Goal: Task Accomplishment & Management: Manage account settings

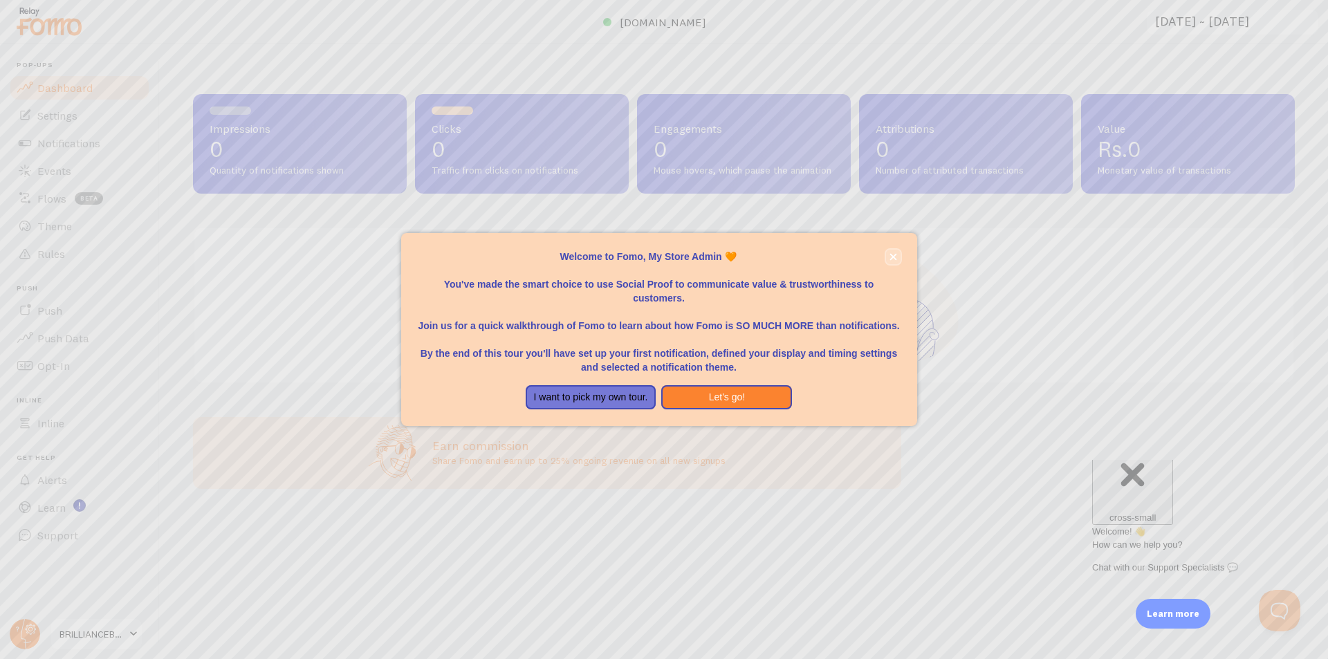
click at [893, 257] on icon "close," at bounding box center [893, 256] width 7 height 7
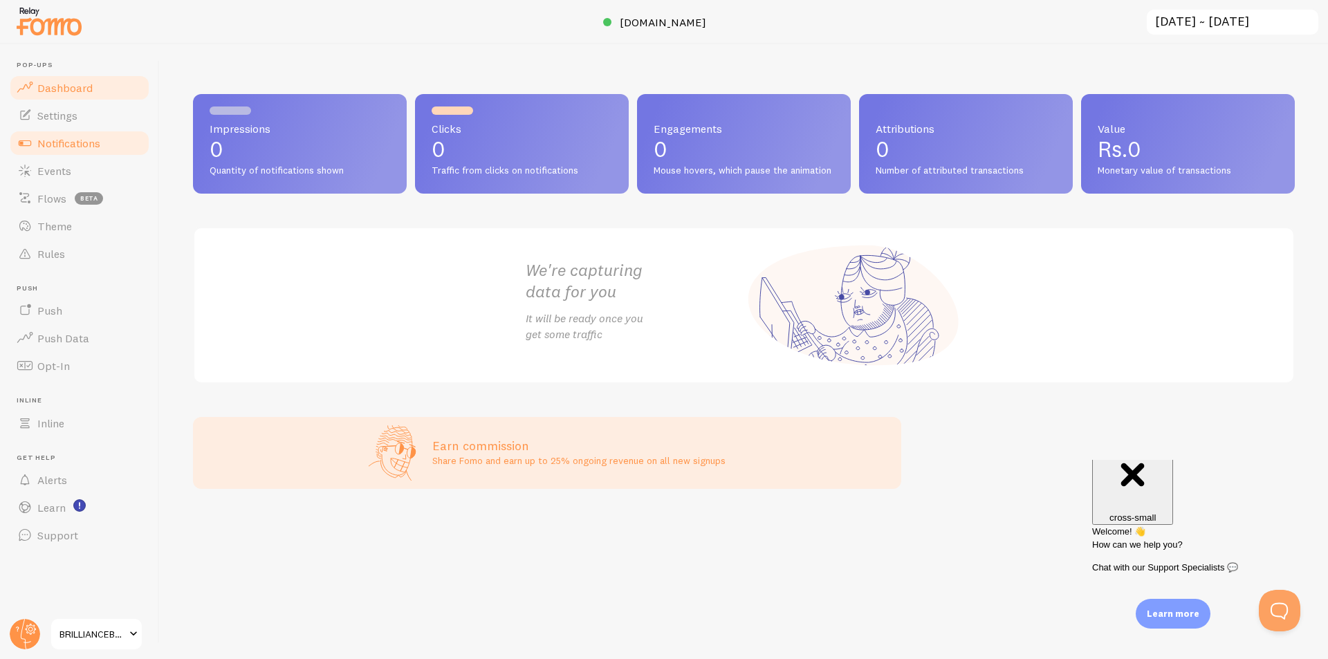
click at [65, 145] on span "Notifications" at bounding box center [68, 143] width 63 height 14
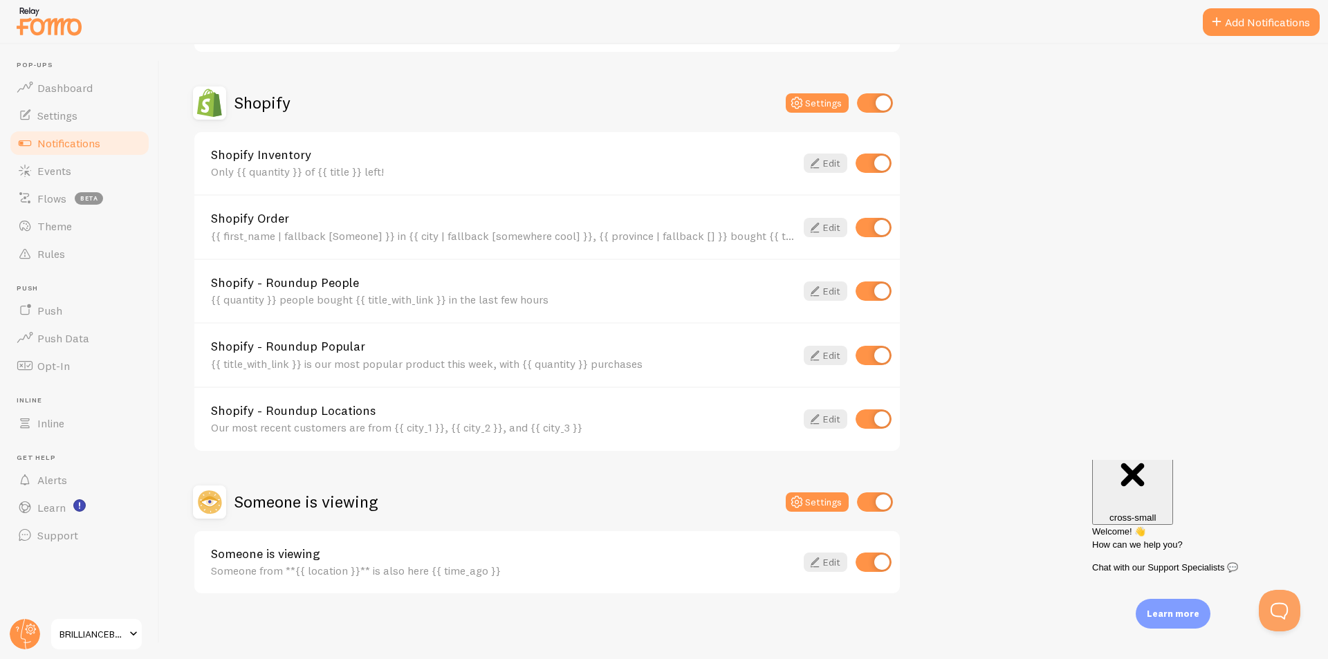
scroll to position [455, 0]
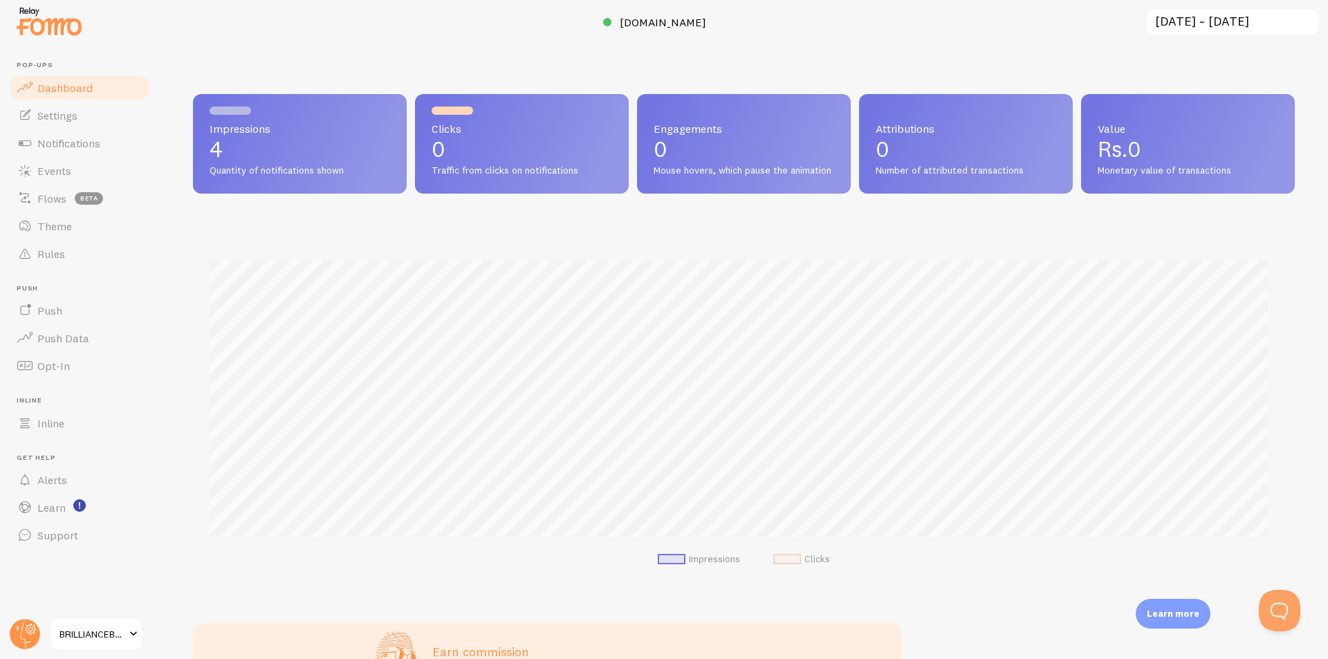
scroll to position [363, 1092]
click at [293, 131] on span "Impressions" at bounding box center [300, 128] width 181 height 11
click at [89, 113] on link "Settings" at bounding box center [79, 116] width 142 height 28
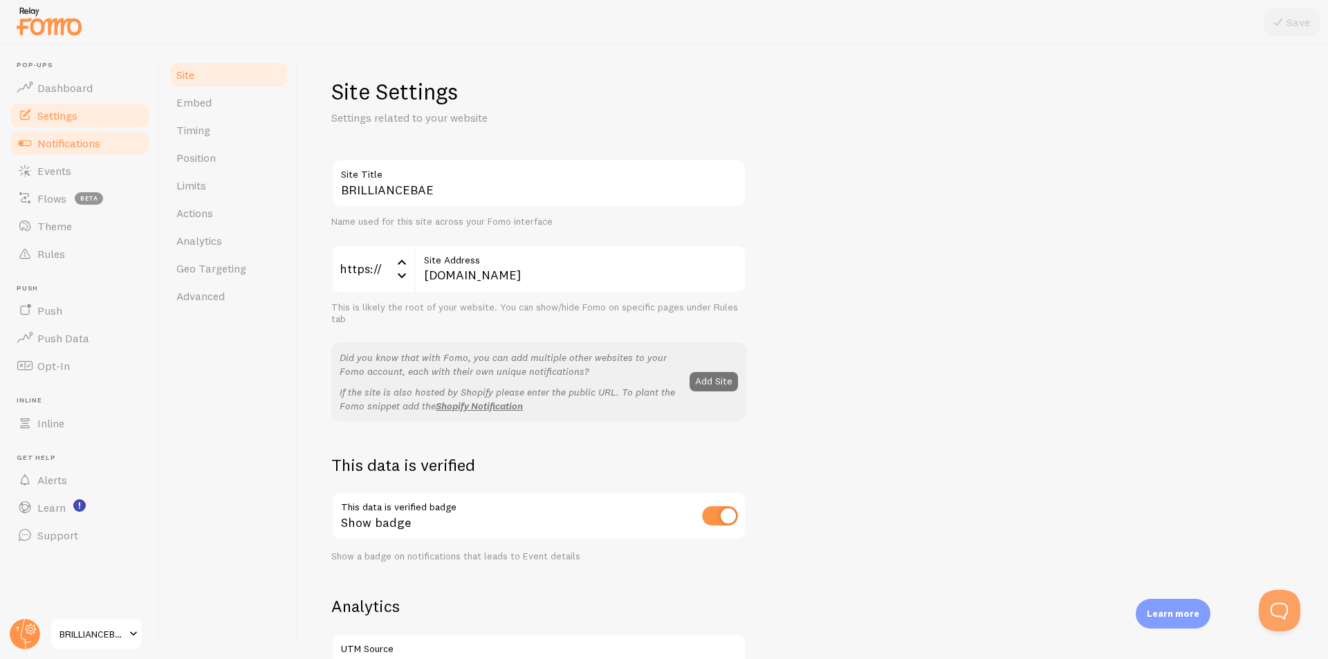
click at [53, 147] on span "Notifications" at bounding box center [68, 143] width 63 height 14
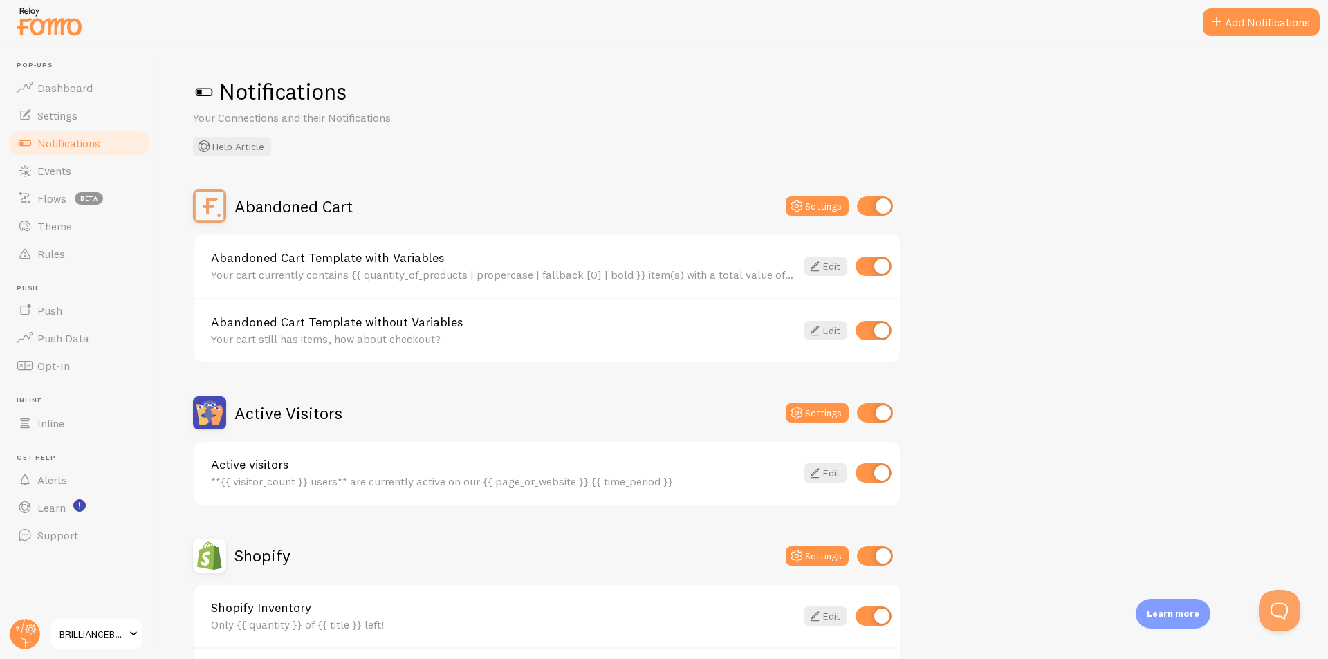
click at [202, 95] on span at bounding box center [204, 92] width 22 height 22
click at [208, 91] on span at bounding box center [204, 92] width 22 height 22
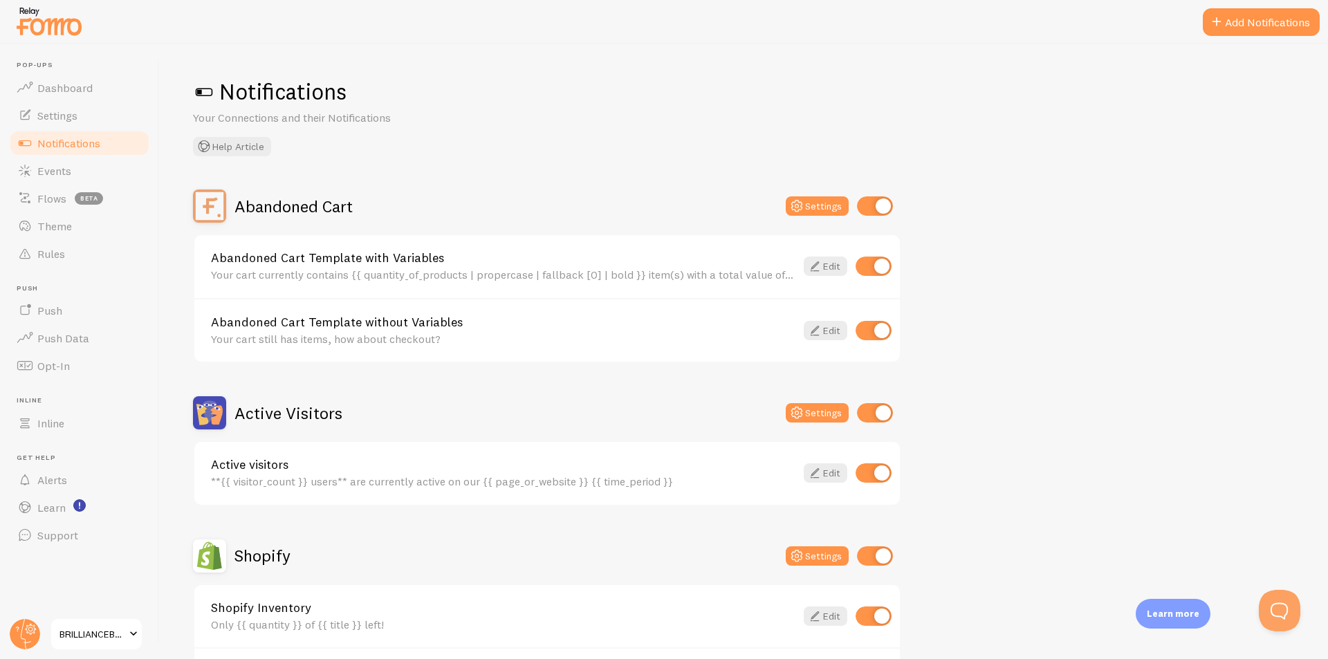
click at [208, 91] on span at bounding box center [204, 92] width 22 height 22
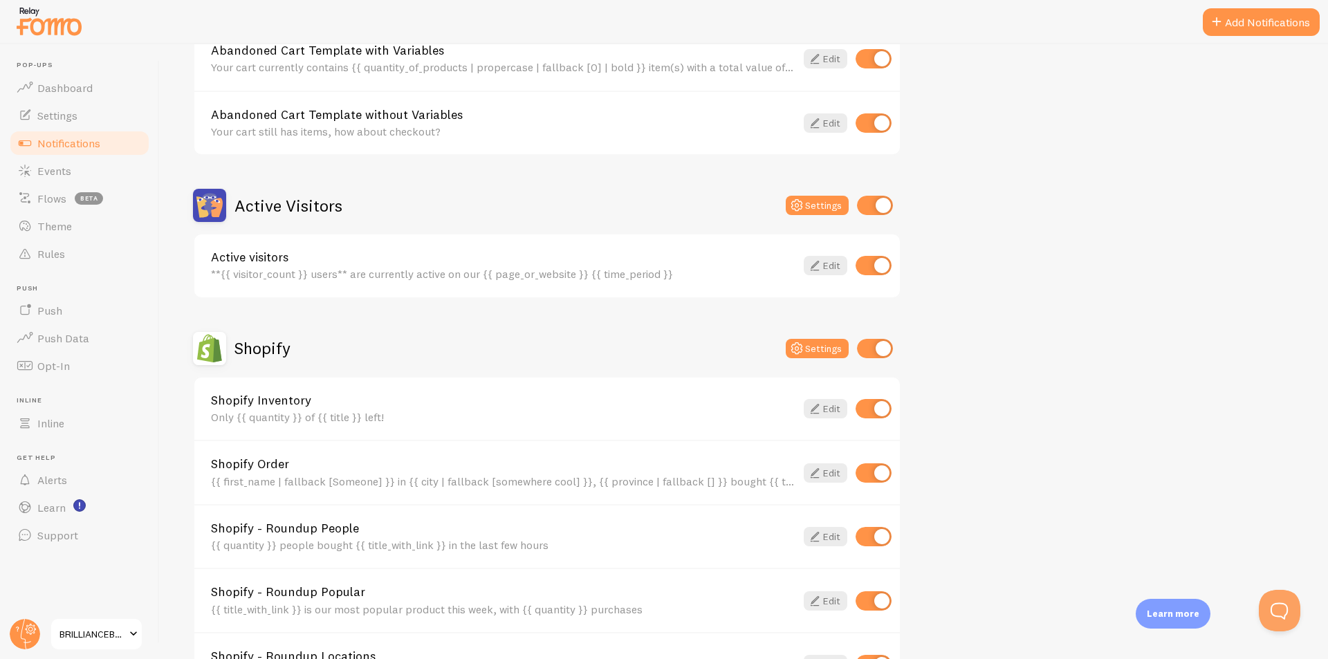
scroll to position [277, 0]
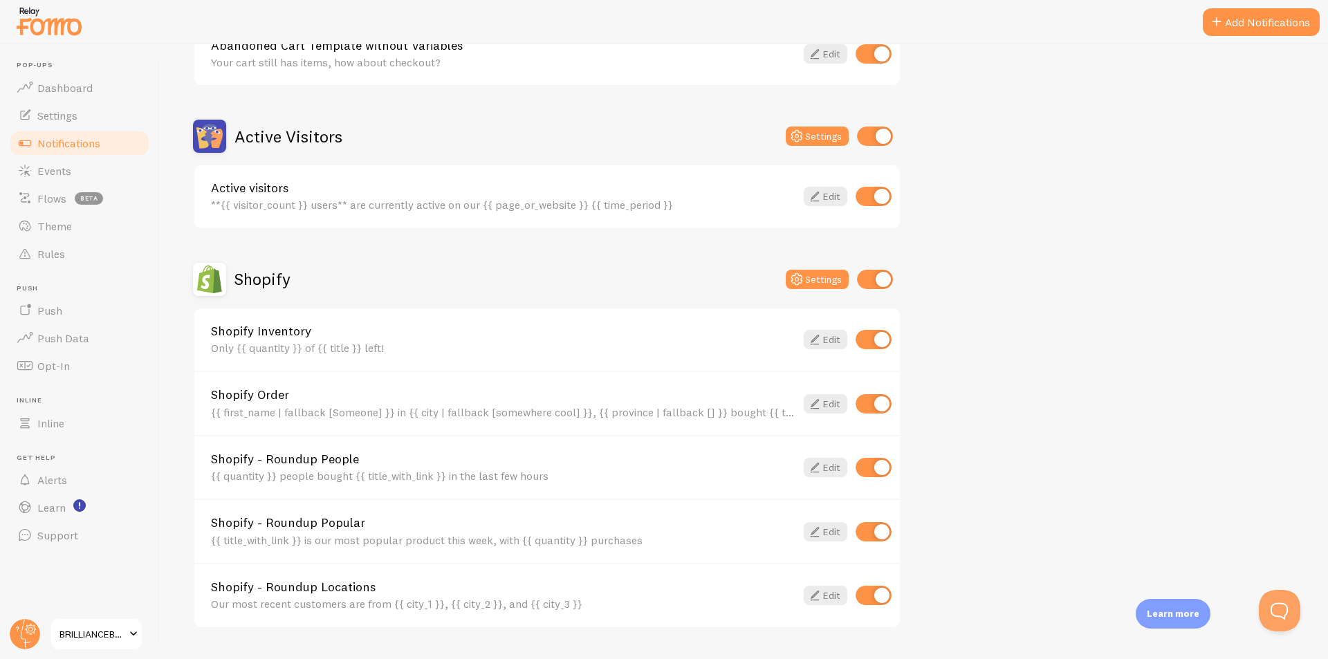
click at [884, 333] on input "checkbox" at bounding box center [874, 339] width 36 height 19
click at [883, 333] on input "checkbox" at bounding box center [874, 339] width 36 height 19
checkbox input "true"
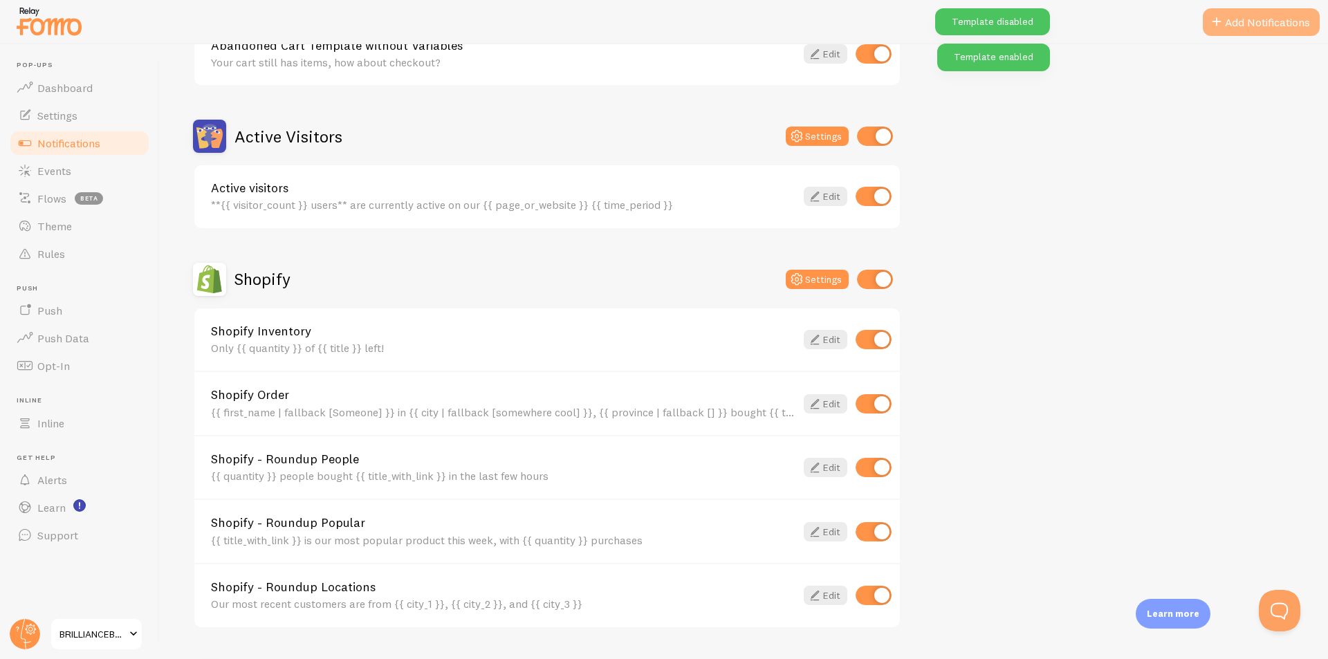
click at [1240, 22] on button "Add Notifications" at bounding box center [1261, 22] width 117 height 28
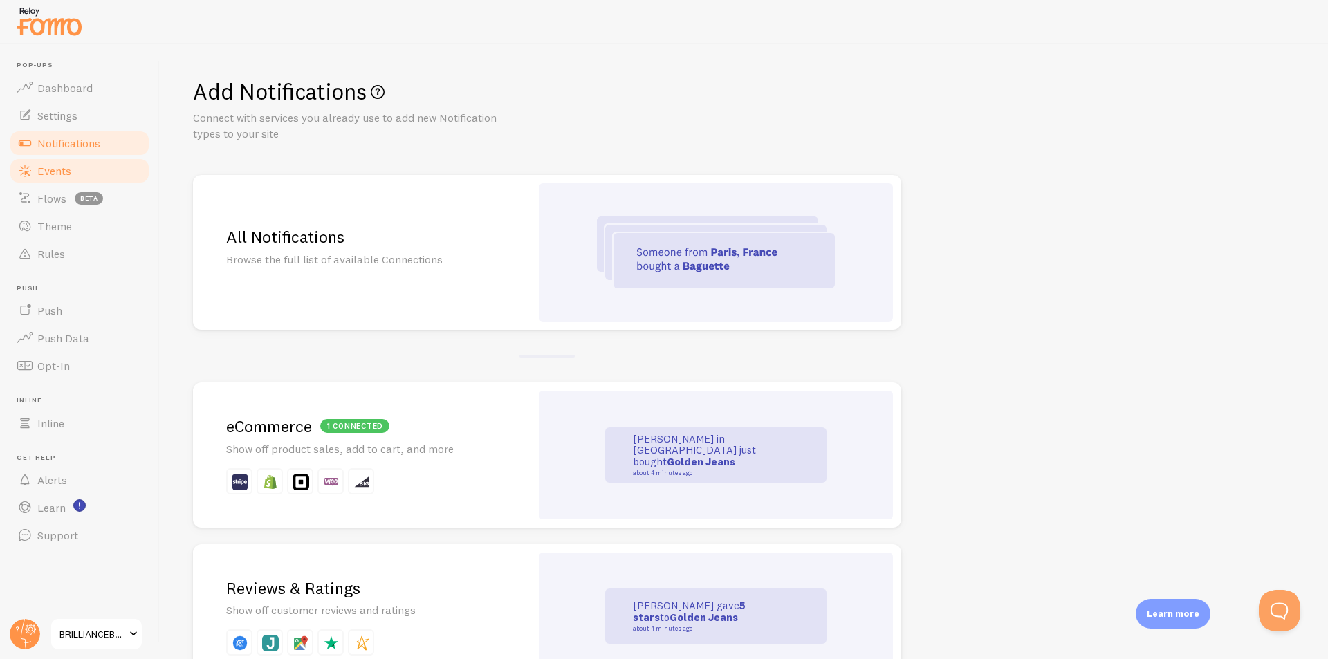
click at [80, 170] on link "Events" at bounding box center [79, 171] width 142 height 28
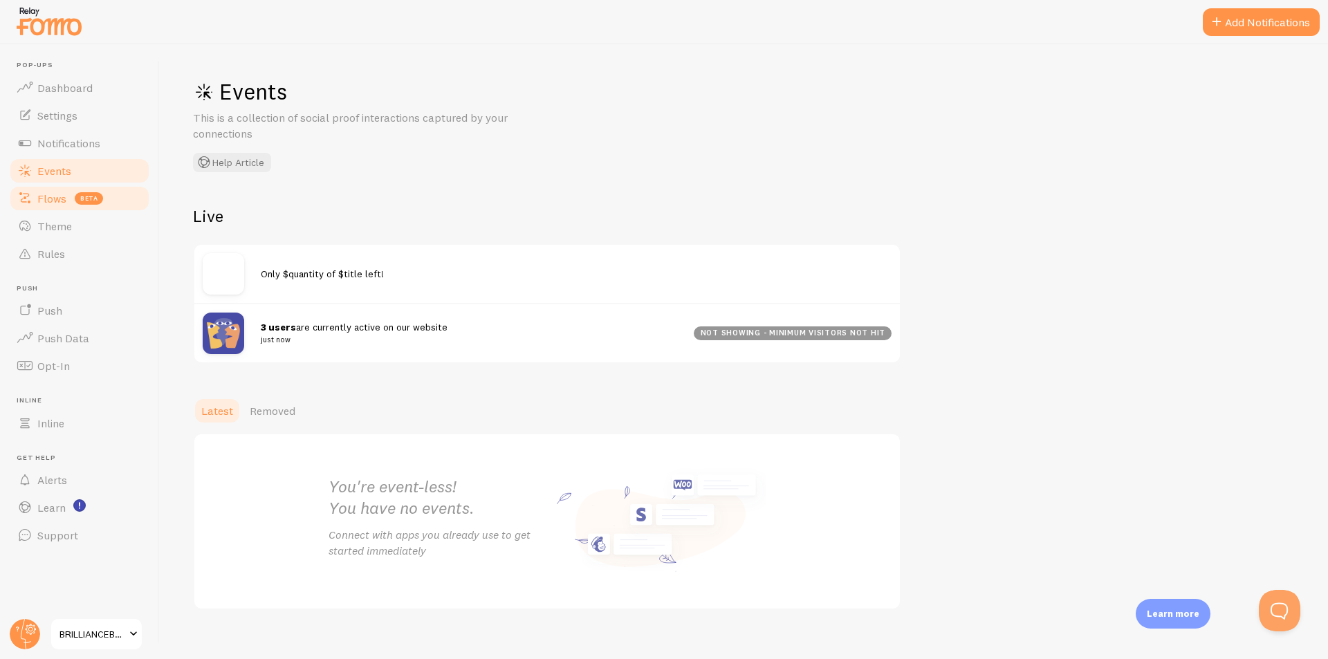
click at [86, 200] on span "beta" at bounding box center [89, 198] width 28 height 12
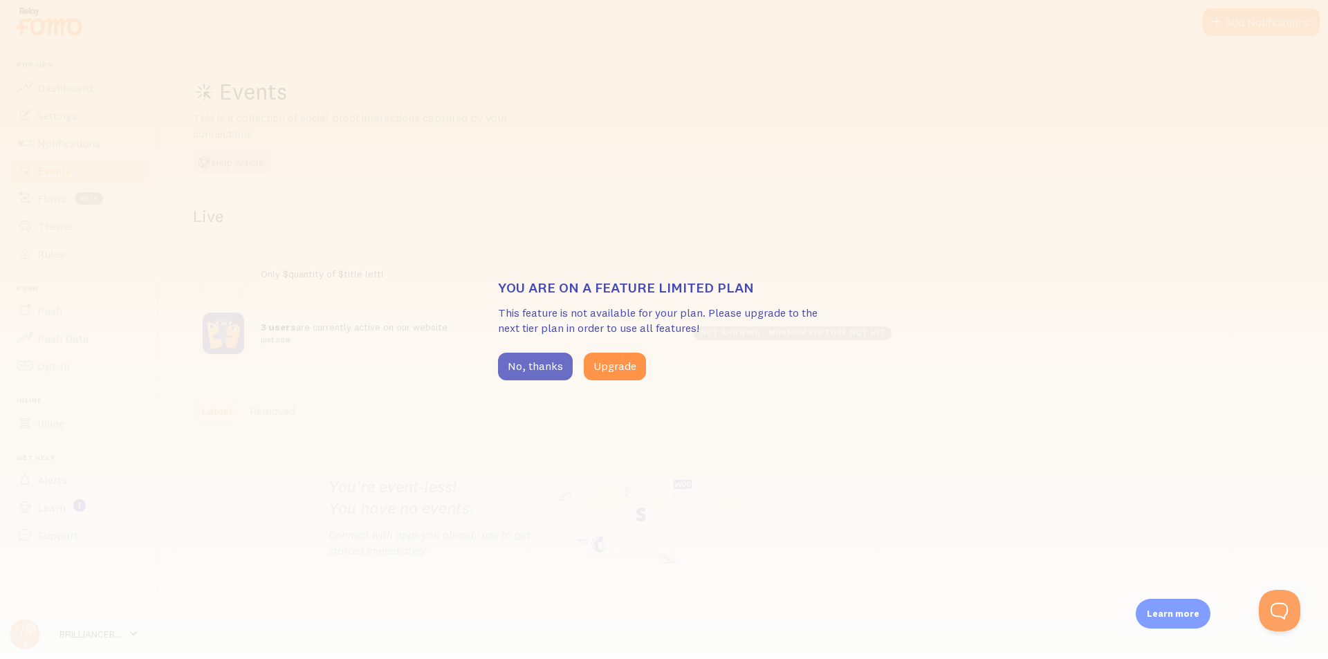
click at [555, 366] on button "No, thanks" at bounding box center [535, 367] width 75 height 28
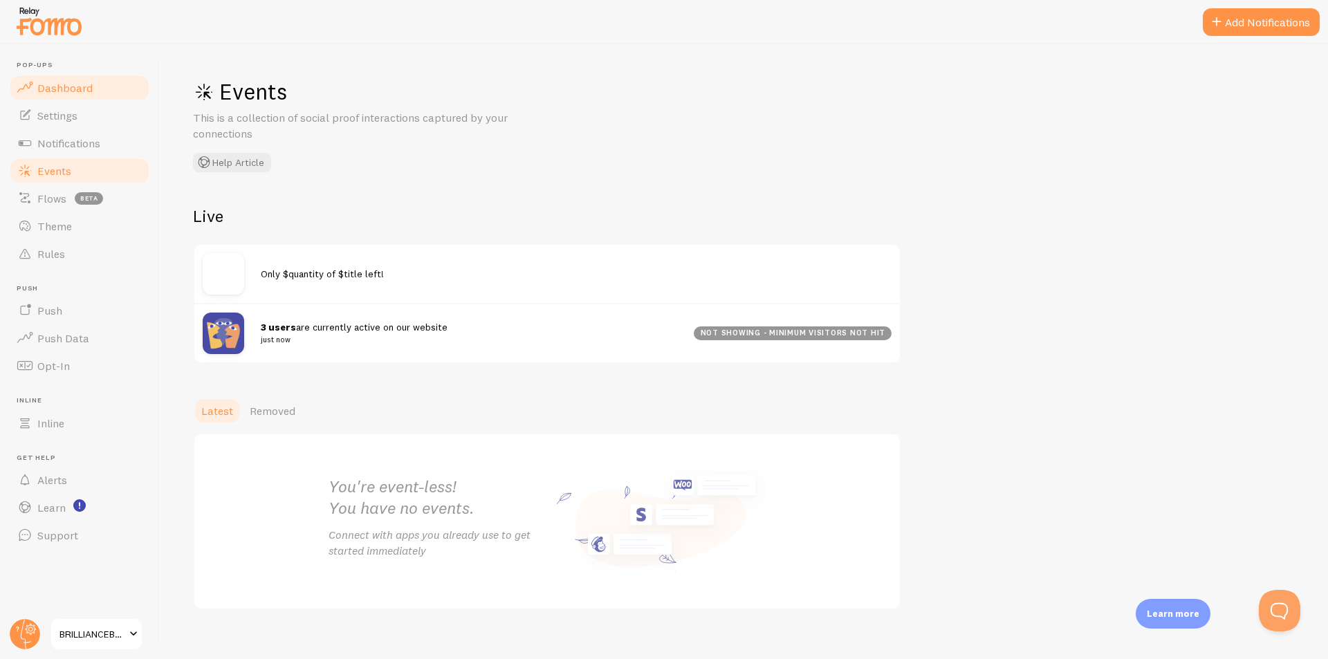
click at [51, 89] on span "Dashboard" at bounding box center [64, 88] width 55 height 14
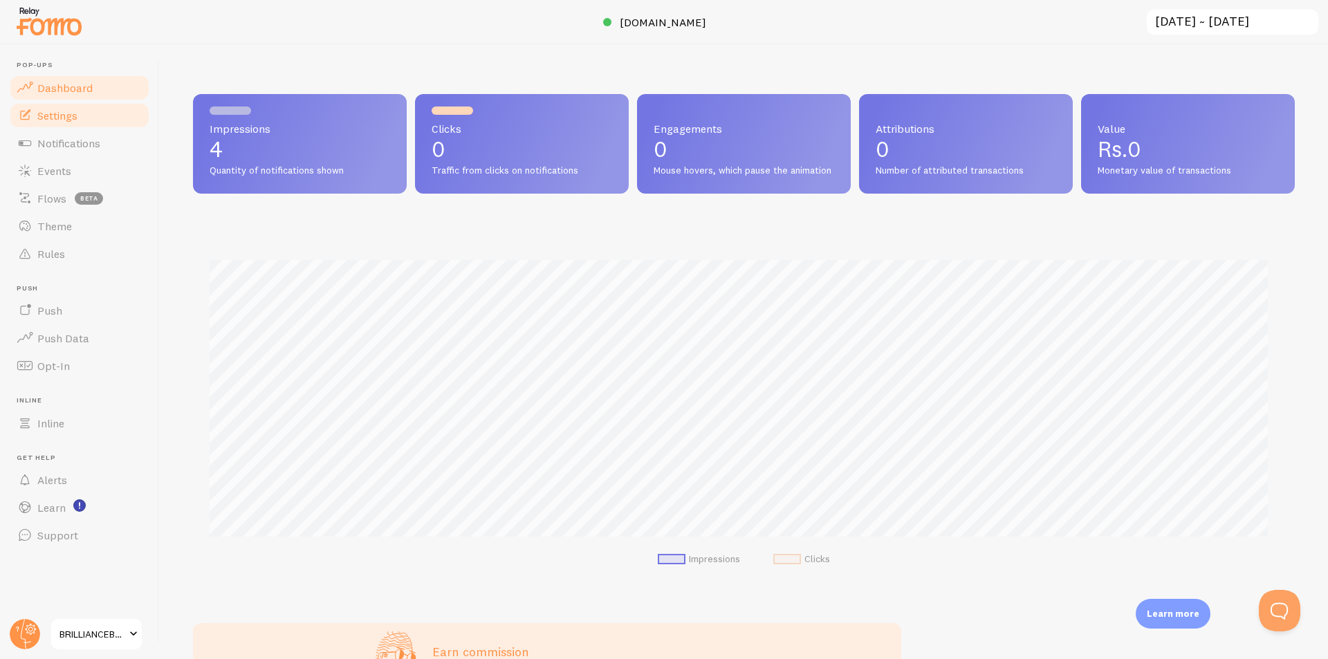
click at [44, 102] on link "Settings" at bounding box center [79, 116] width 142 height 28
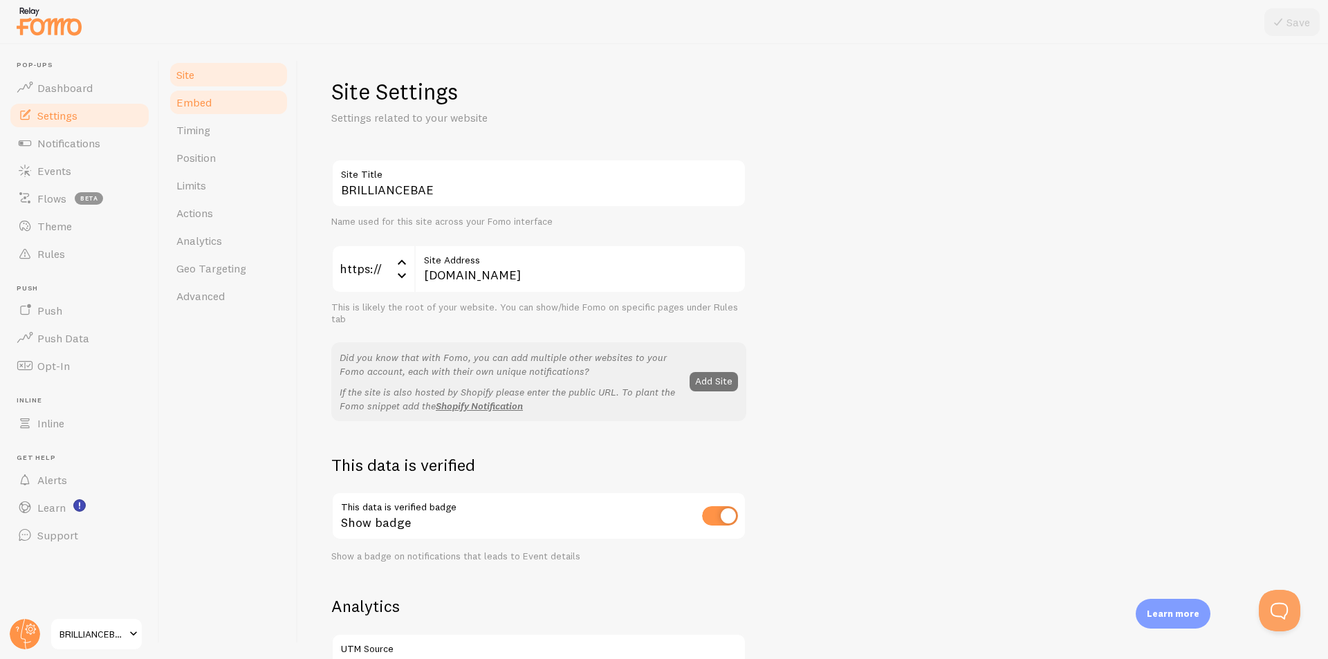
click at [213, 110] on link "Embed" at bounding box center [228, 103] width 121 height 28
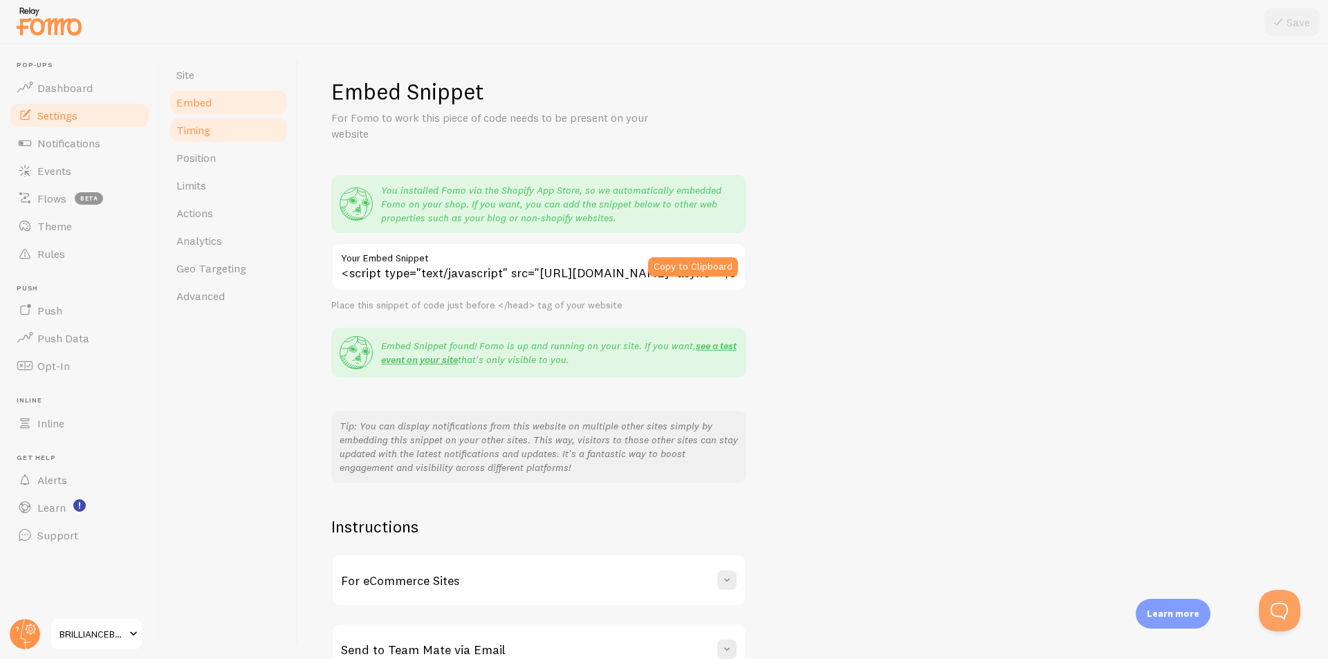
click at [207, 131] on span "Timing" at bounding box center [193, 130] width 34 height 14
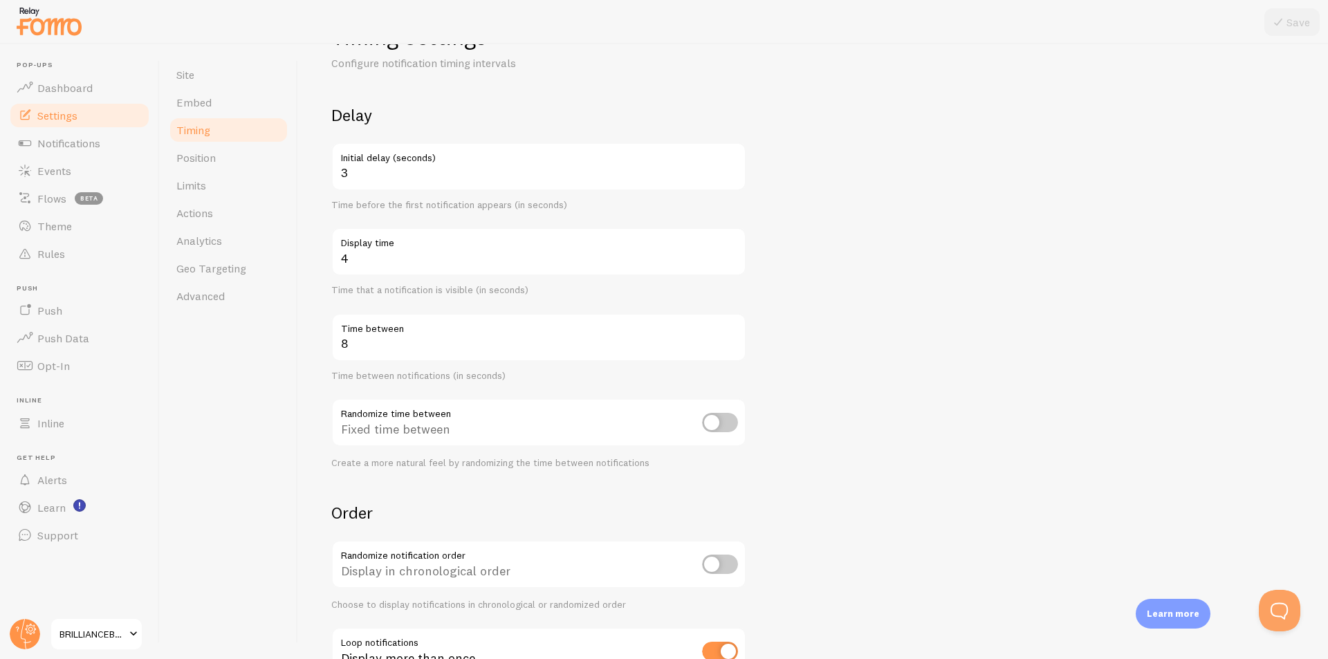
scroll to position [160, 0]
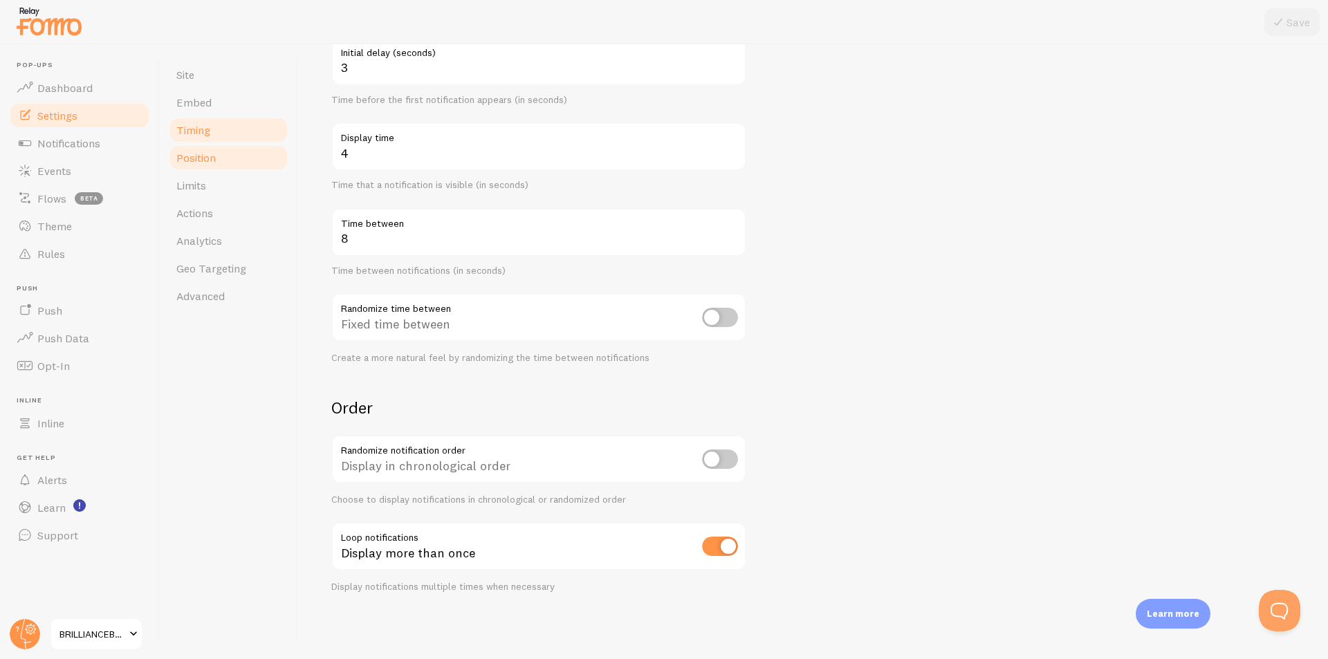
click at [203, 159] on span "Position" at bounding box center [195, 158] width 39 height 14
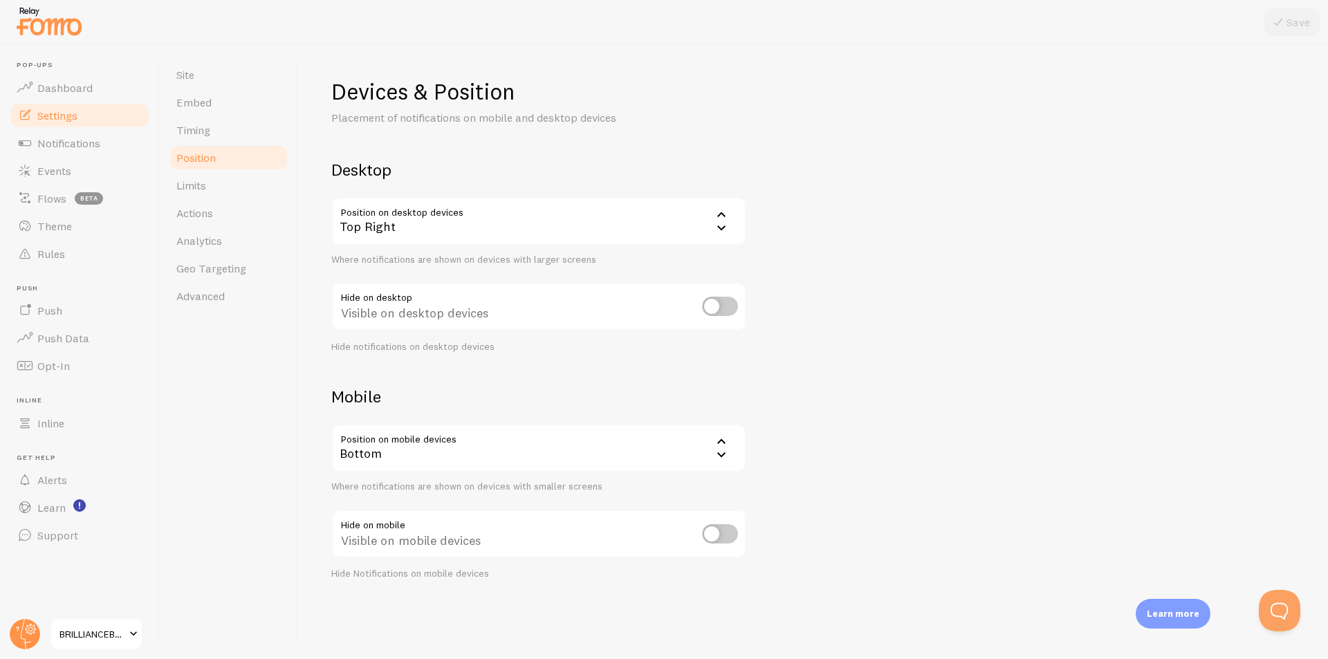
click at [721, 308] on input "checkbox" at bounding box center [720, 306] width 36 height 19
click at [1297, 25] on button "Save" at bounding box center [1292, 22] width 55 height 28
click at [728, 307] on input "checkbox" at bounding box center [720, 306] width 36 height 19
checkbox input "false"
click at [211, 184] on link "Limits" at bounding box center [228, 186] width 121 height 28
